Goal: Task Accomplishment & Management: Manage account settings

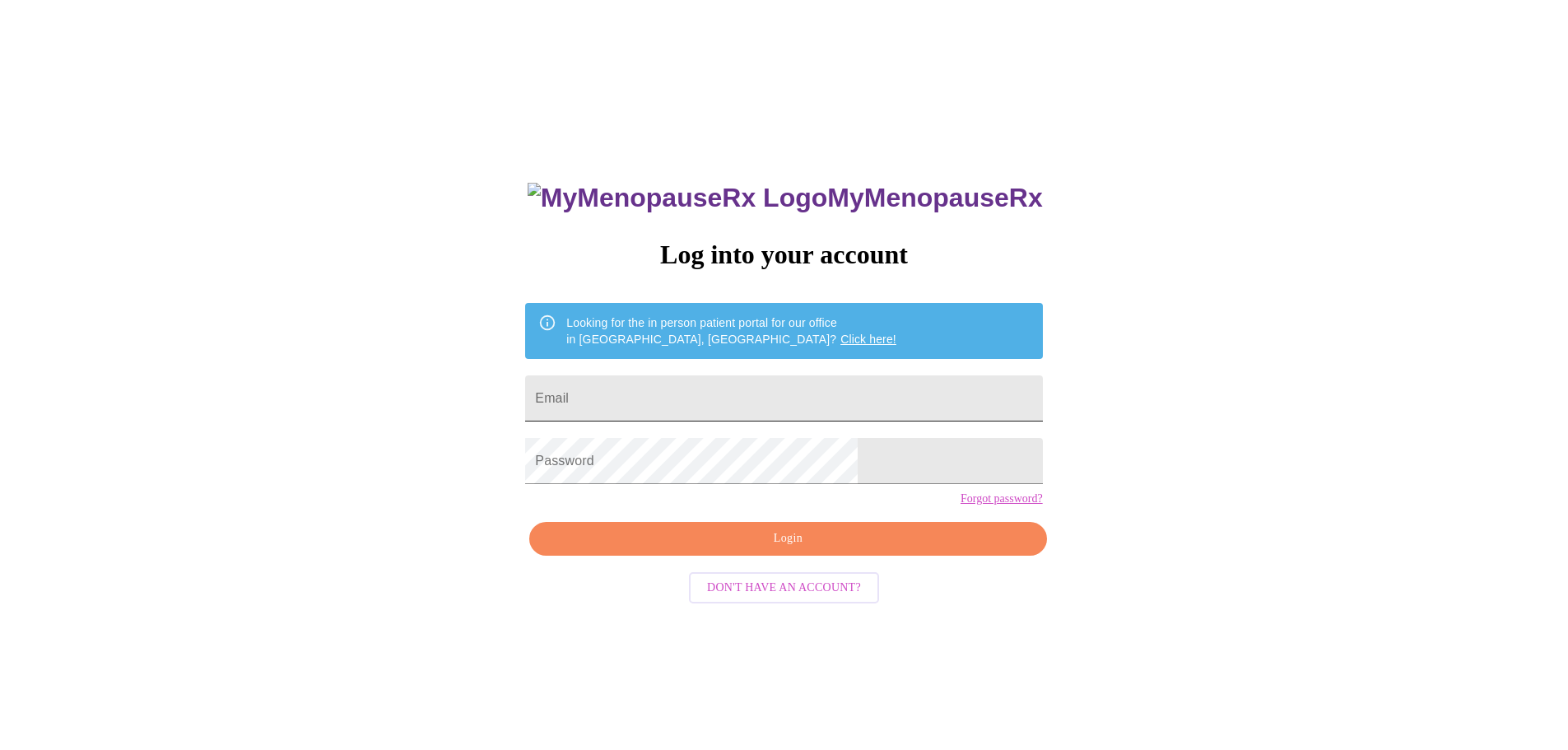
click at [715, 390] on input "Email" at bounding box center [784, 399] width 517 height 46
type input "[EMAIL_ADDRESS][DOMAIN_NAME]"
click at [717, 550] on span "Login" at bounding box center [788, 539] width 479 height 21
